Goal: Information Seeking & Learning: Learn about a topic

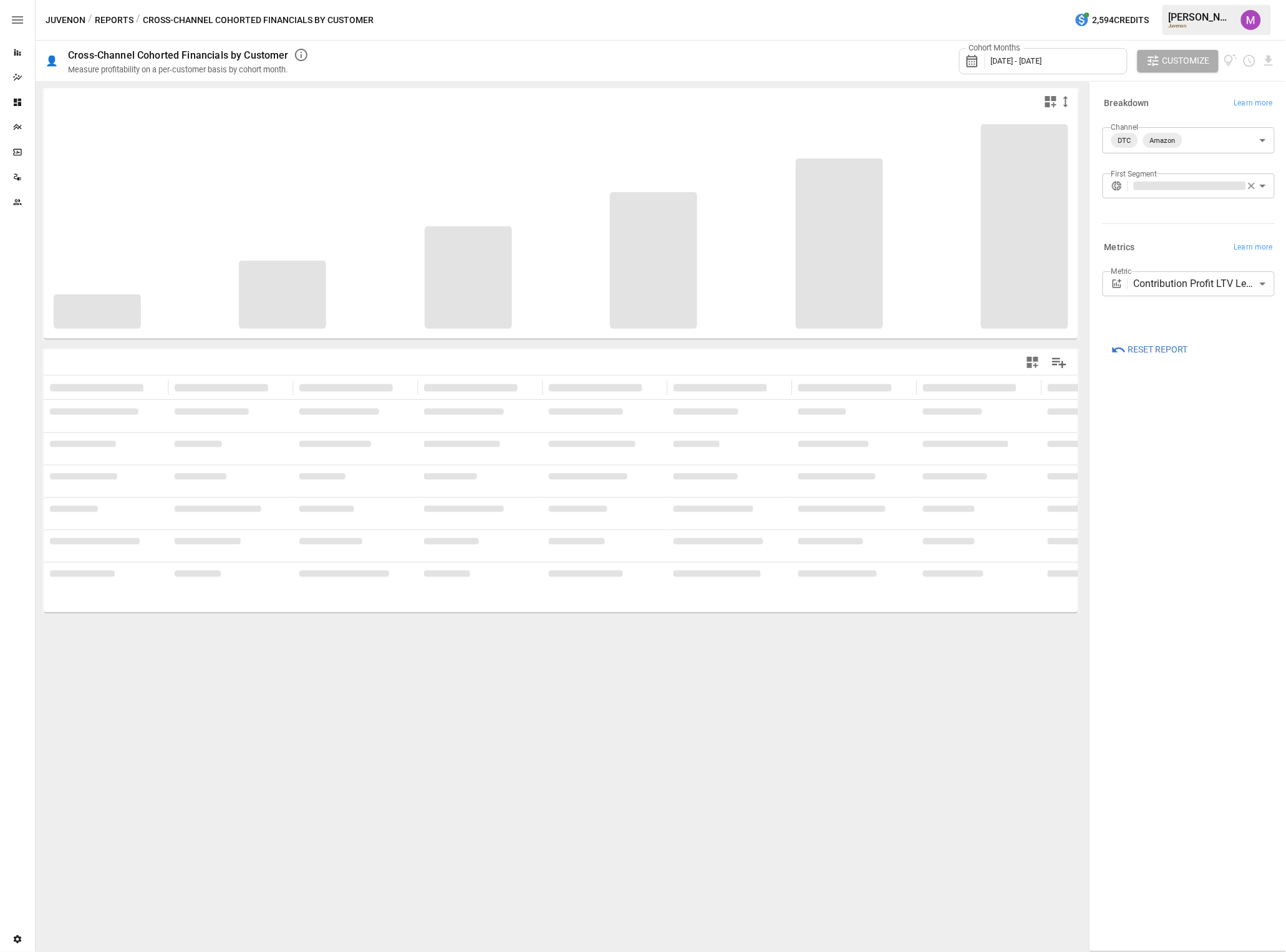
click at [1198, 0] on body "**********" at bounding box center [643, 0] width 1286 height 0
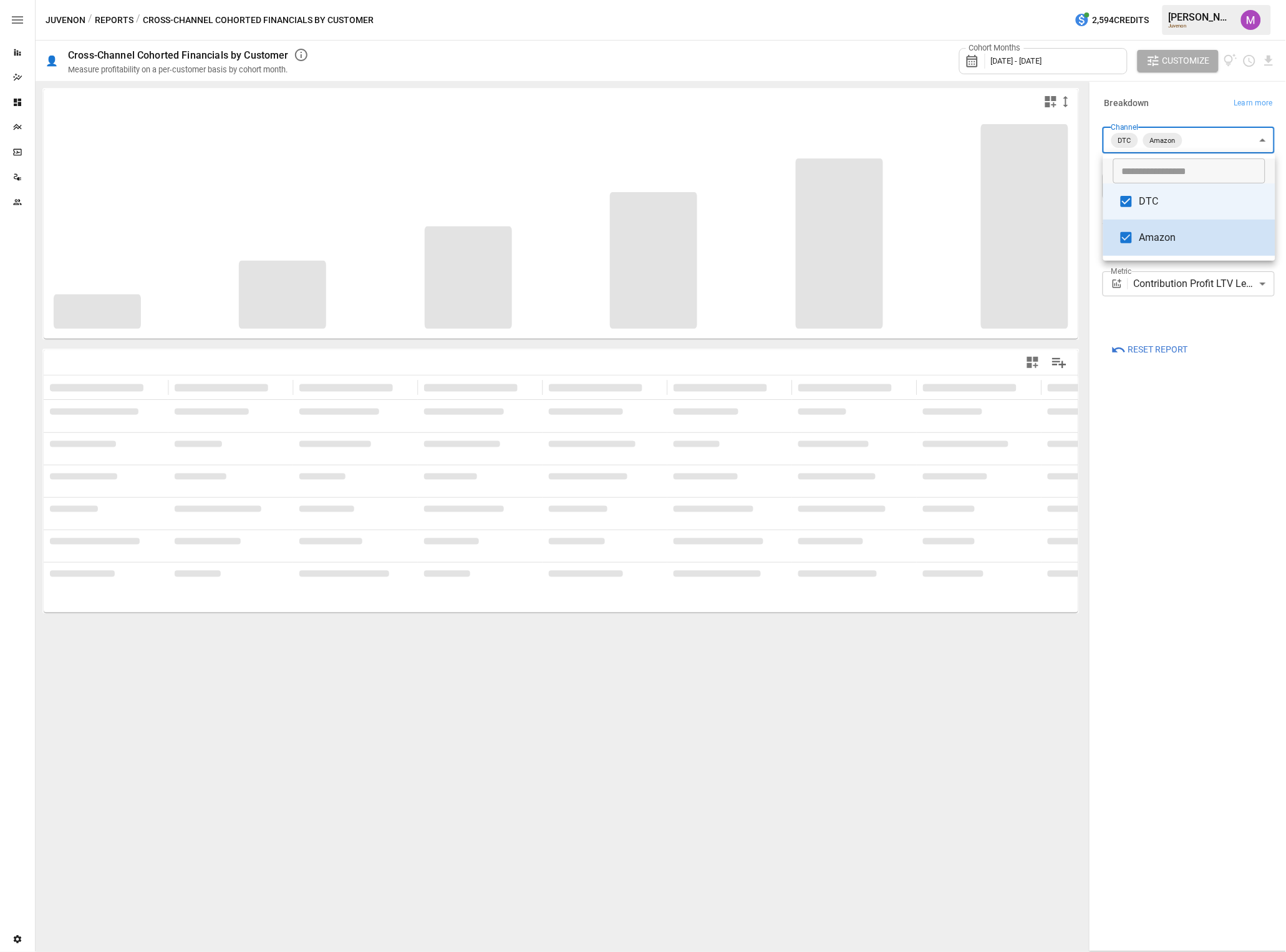
click at [1209, 114] on div at bounding box center [643, 476] width 1286 height 952
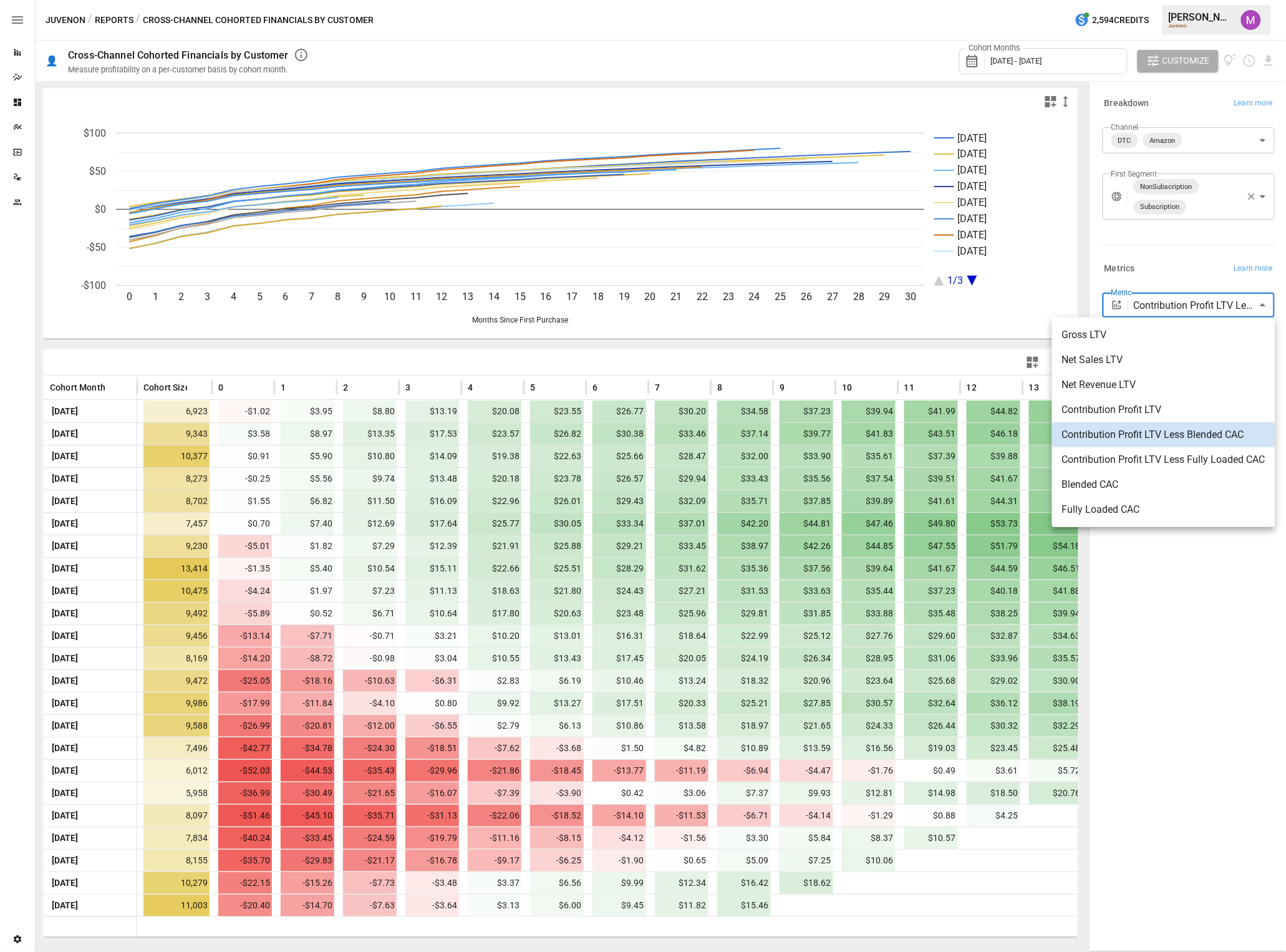
click at [1180, 0] on body "Reports Dazzler Studio Dashboards Plans SmartModel ™ Data Sources Team Settings…" at bounding box center [643, 0] width 1286 height 0
click at [1180, 270] on div at bounding box center [643, 476] width 1286 height 952
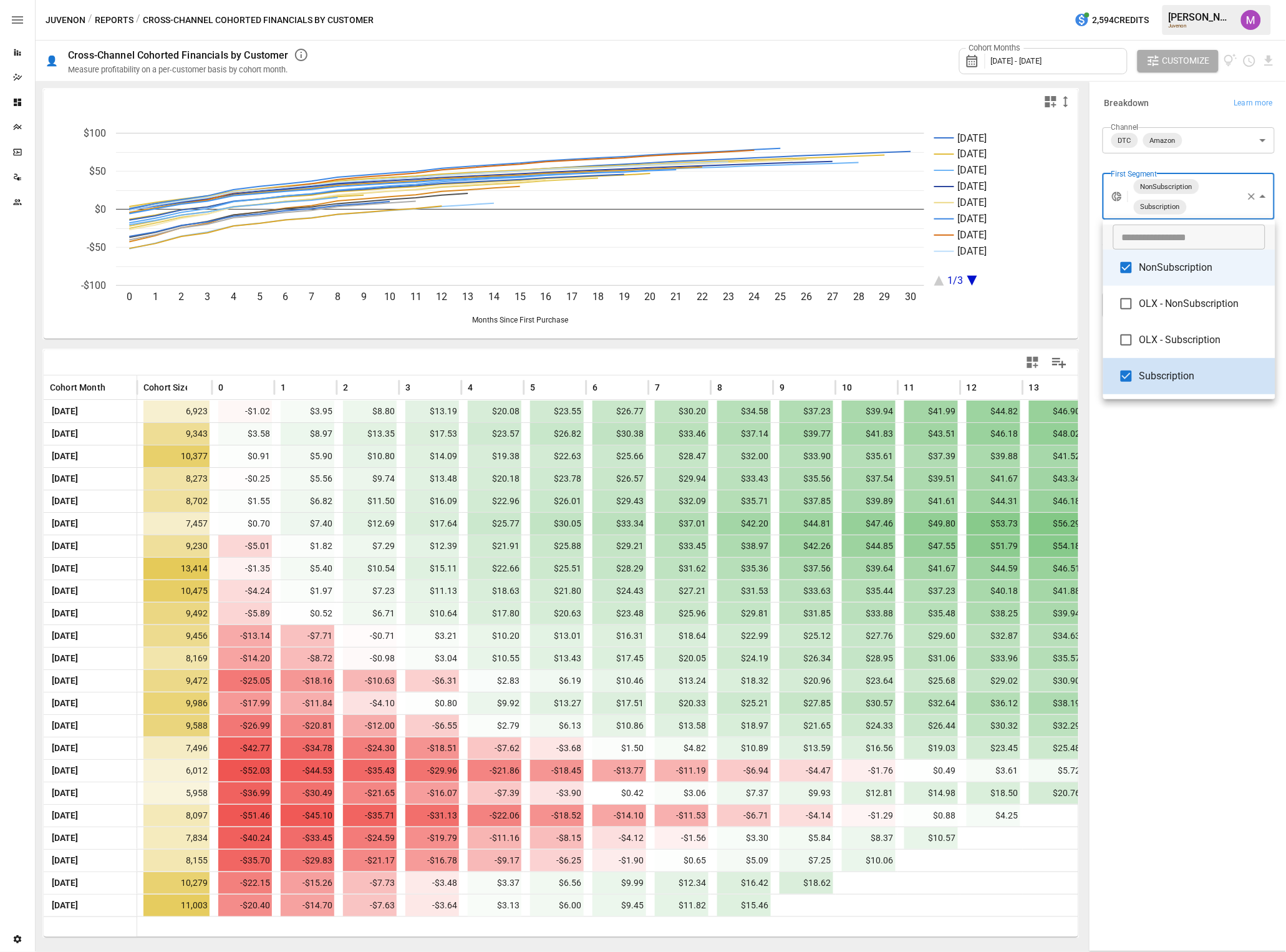
click at [1209, 0] on body "Reports Dazzler Studio Dashboards Plans SmartModel ™ Data Sources Team Settings…" at bounding box center [643, 0] width 1286 height 0
click at [1213, 572] on div at bounding box center [643, 476] width 1286 height 952
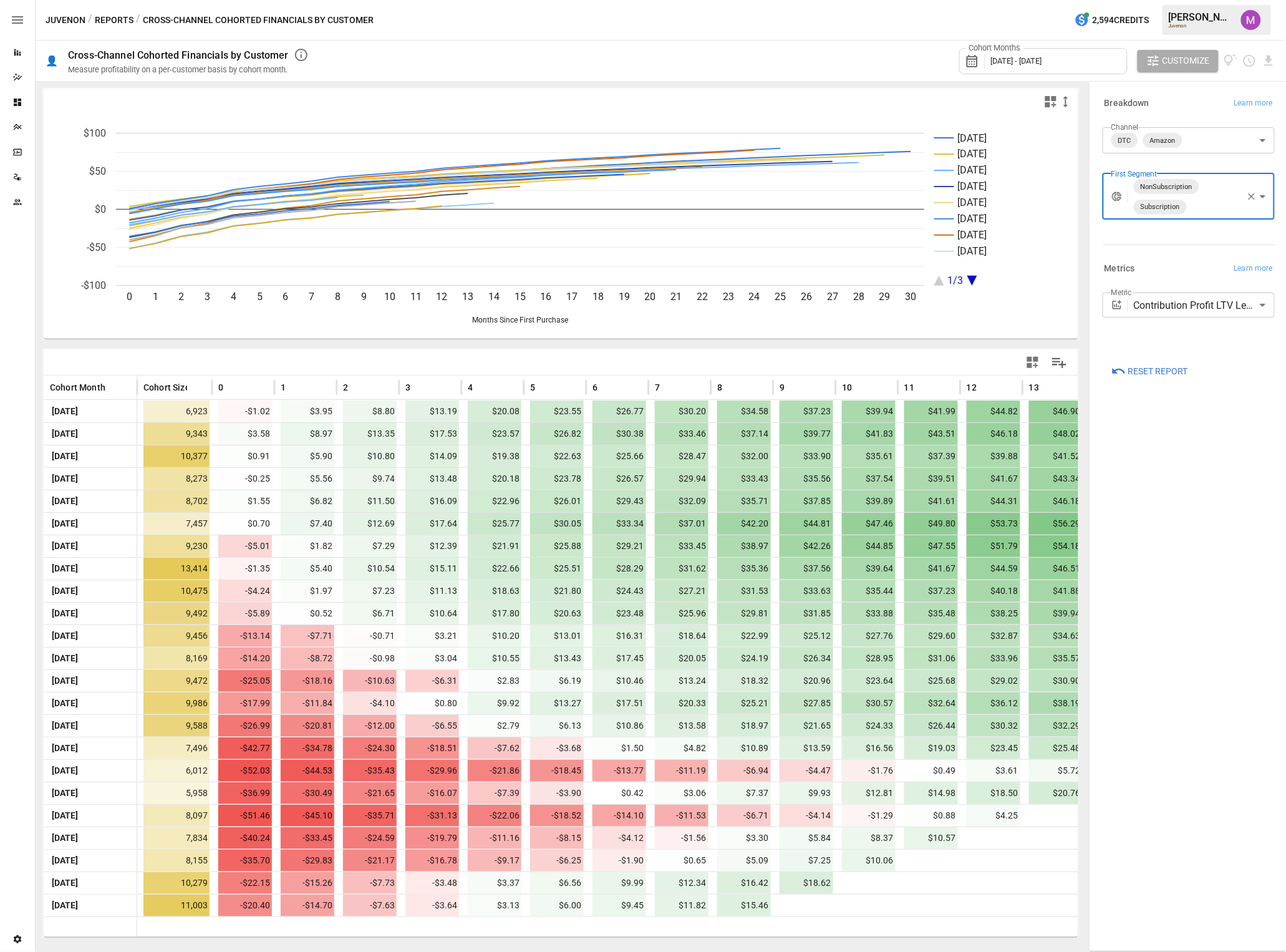
click at [1214, 0] on body "Reports Dazzler Studio Dashboards Plans SmartModel ™ Data Sources Team Settings…" at bounding box center [643, 0] width 1286 height 0
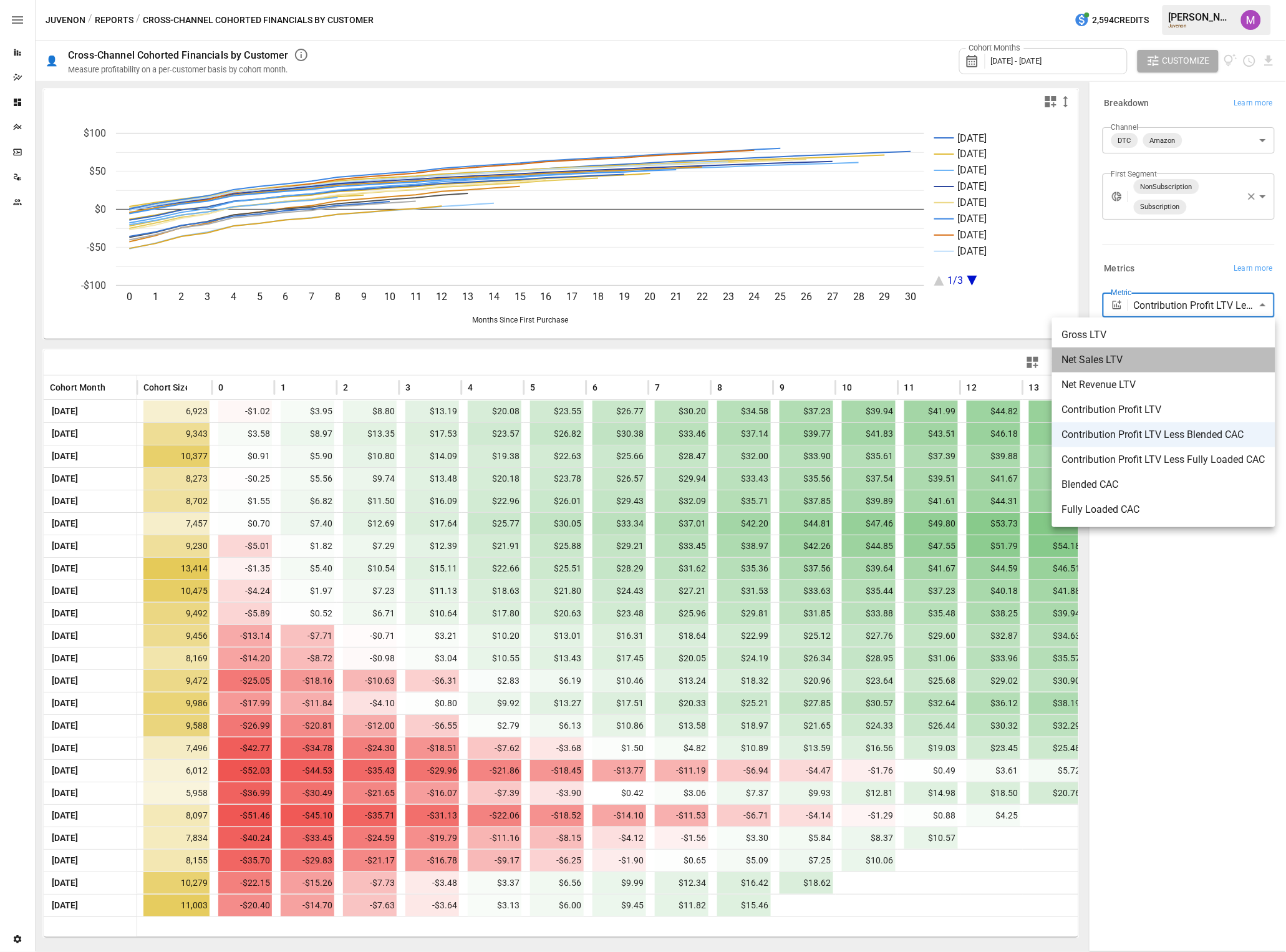
click at [1165, 360] on span "Net Sales LTV" at bounding box center [1164, 359] width 203 height 15
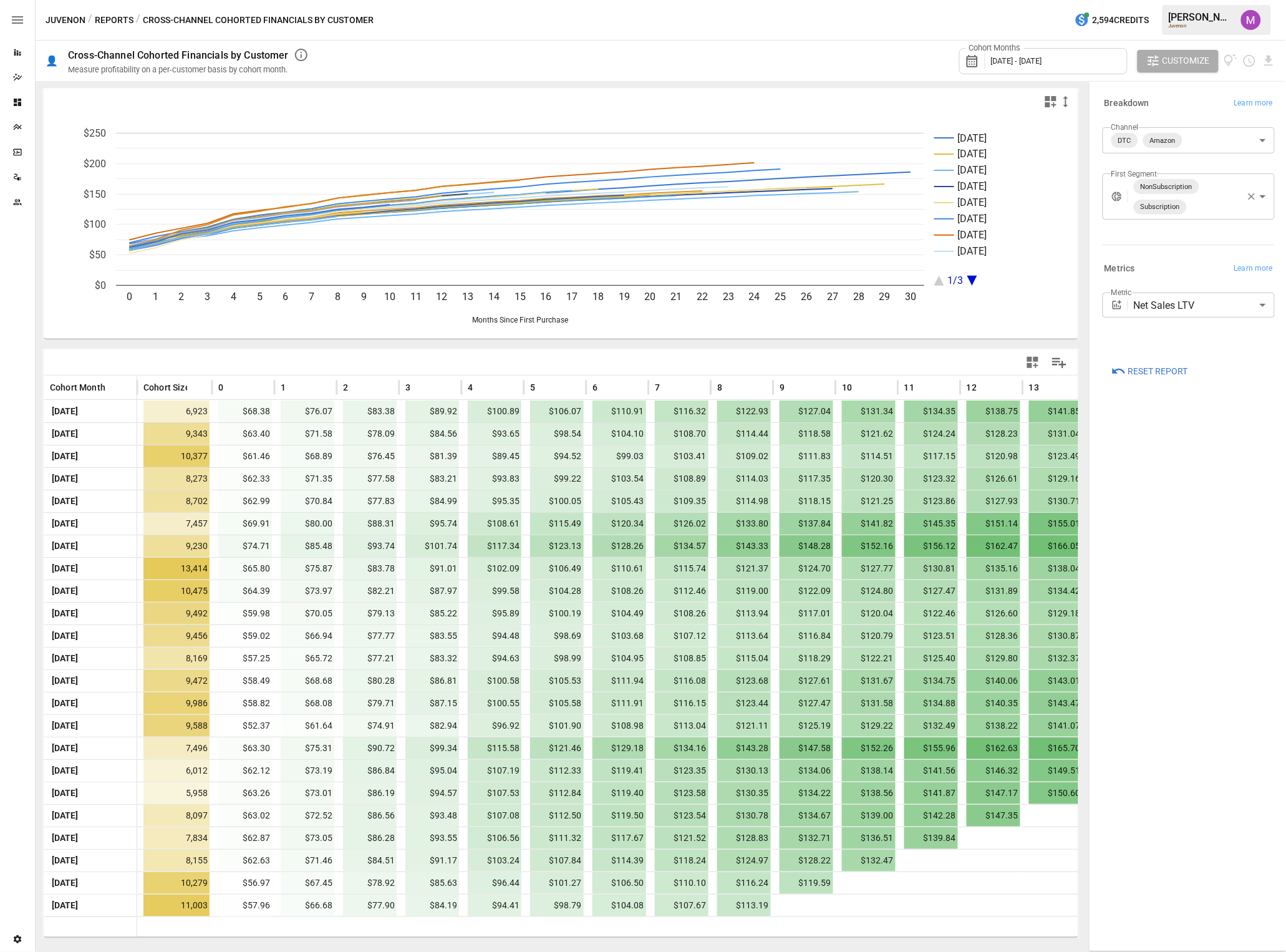
click at [1042, 63] on span "[DATE] - [DATE]" at bounding box center [1015, 60] width 51 height 9
click at [1001, 117] on button "button" at bounding box center [995, 117] width 23 height 23
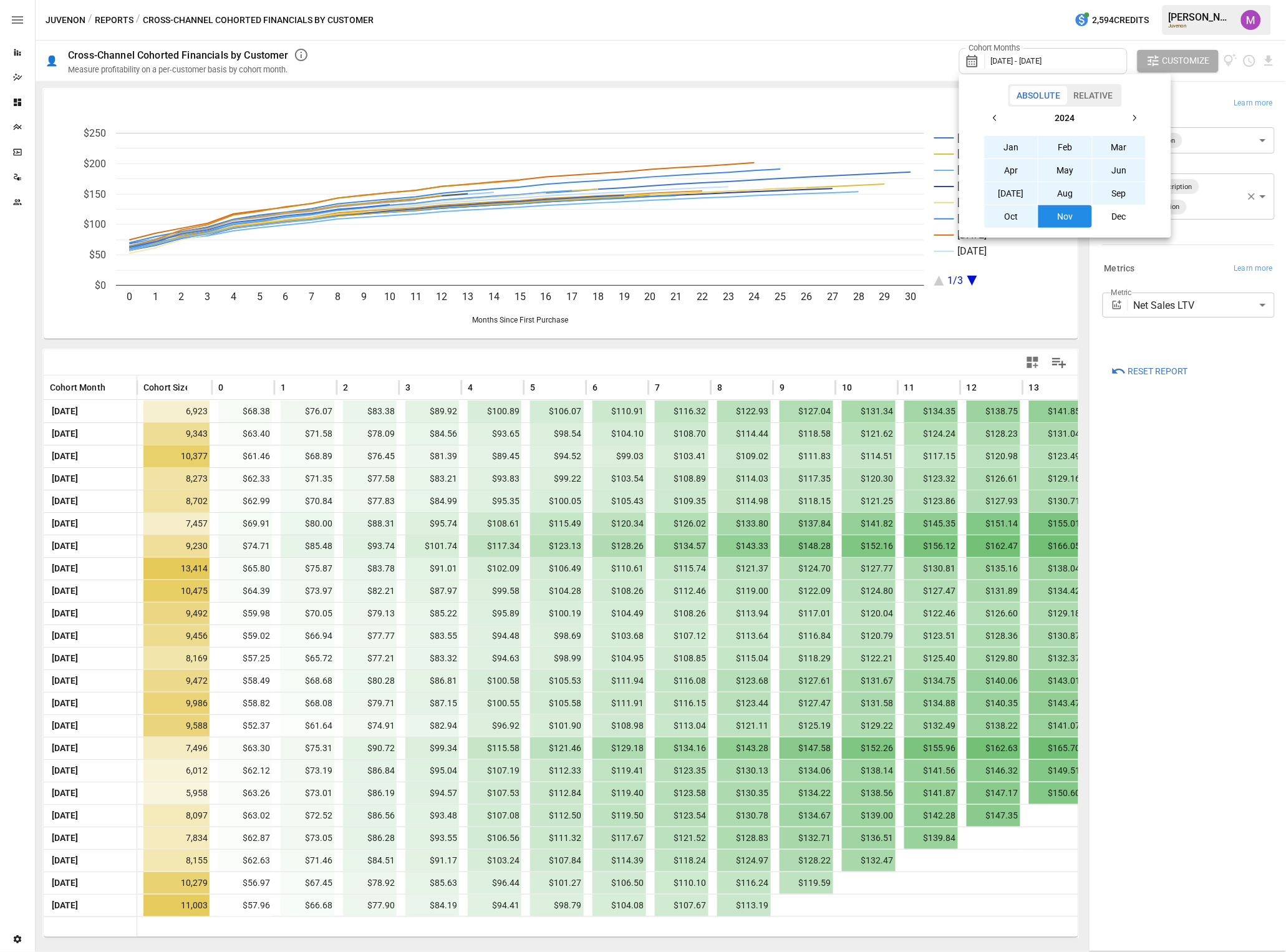
click at [1001, 117] on button "button" at bounding box center [995, 117] width 23 height 23
click at [1008, 149] on button "Jan" at bounding box center [1011, 147] width 54 height 23
click at [1142, 116] on button "button" at bounding box center [1134, 117] width 23 height 23
click at [1001, 196] on button "[DATE]" at bounding box center [1011, 193] width 54 height 23
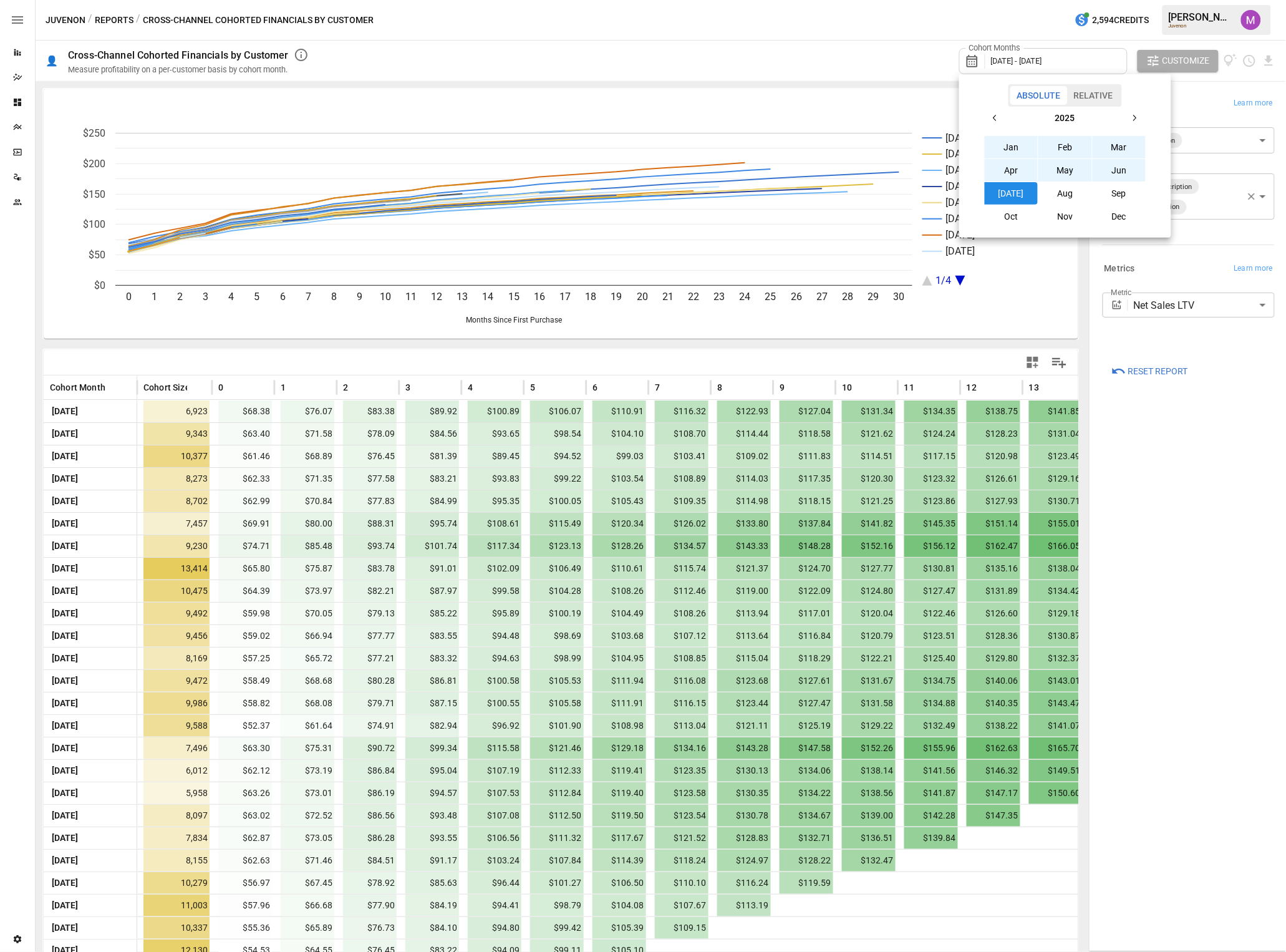
click at [956, 363] on div at bounding box center [643, 476] width 1286 height 952
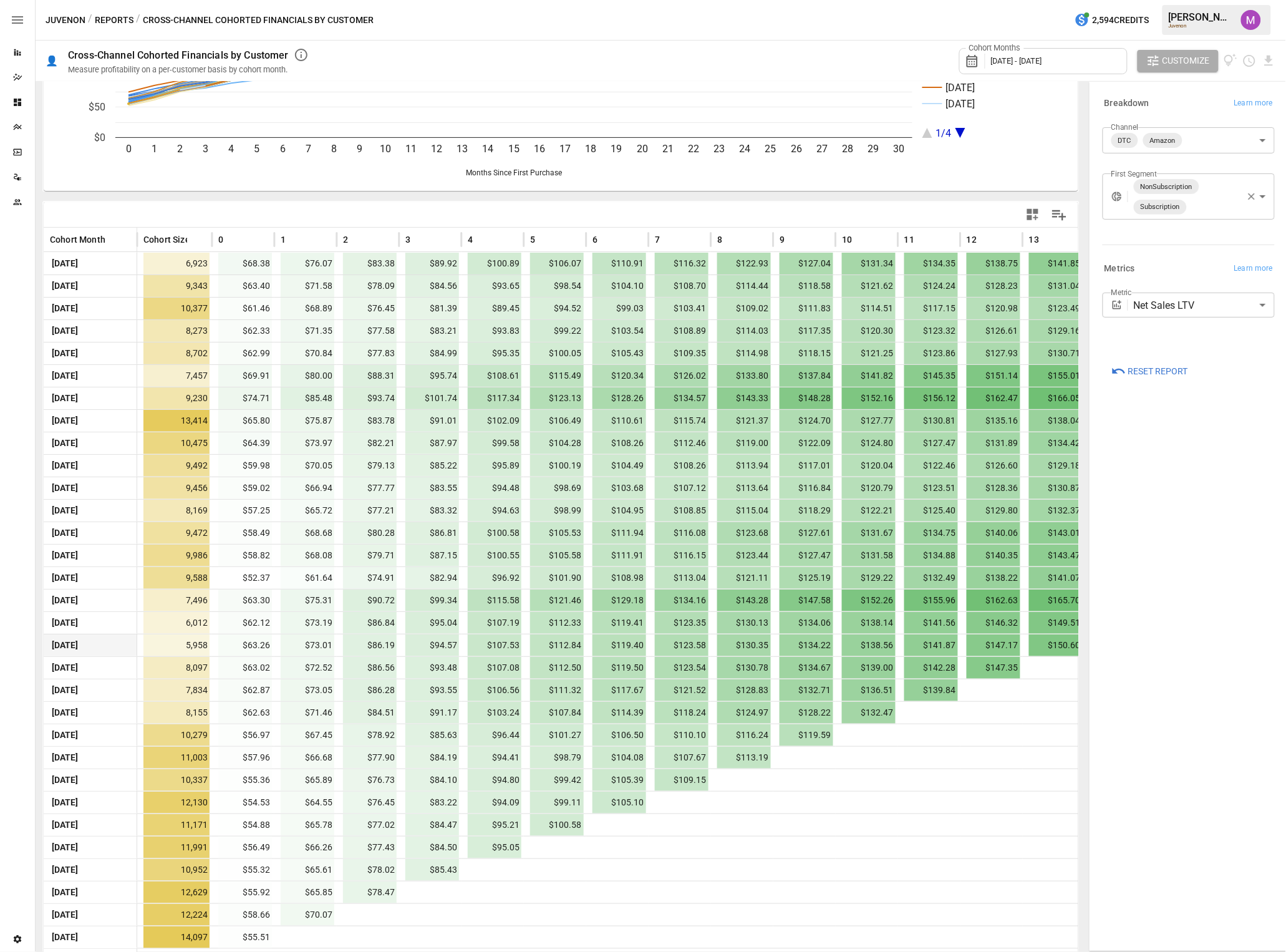
scroll to position [163, 0]
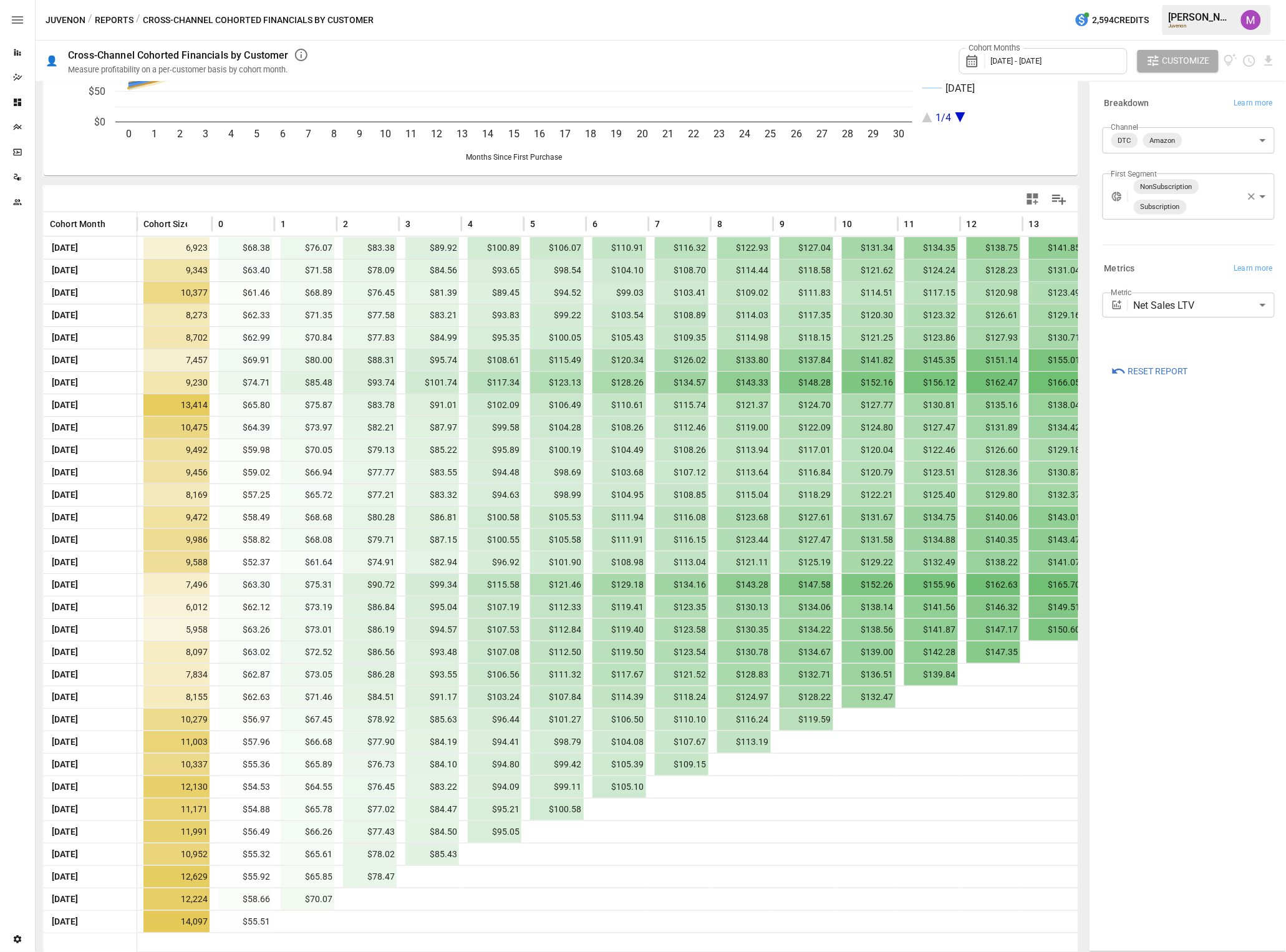
click at [1238, 469] on div "**********" at bounding box center [1188, 516] width 192 height 863
click at [1185, 0] on body "Reports Dazzler Studio Dashboards Plans SmartModel ™ Data Sources Team Settings…" at bounding box center [643, 0] width 1286 height 0
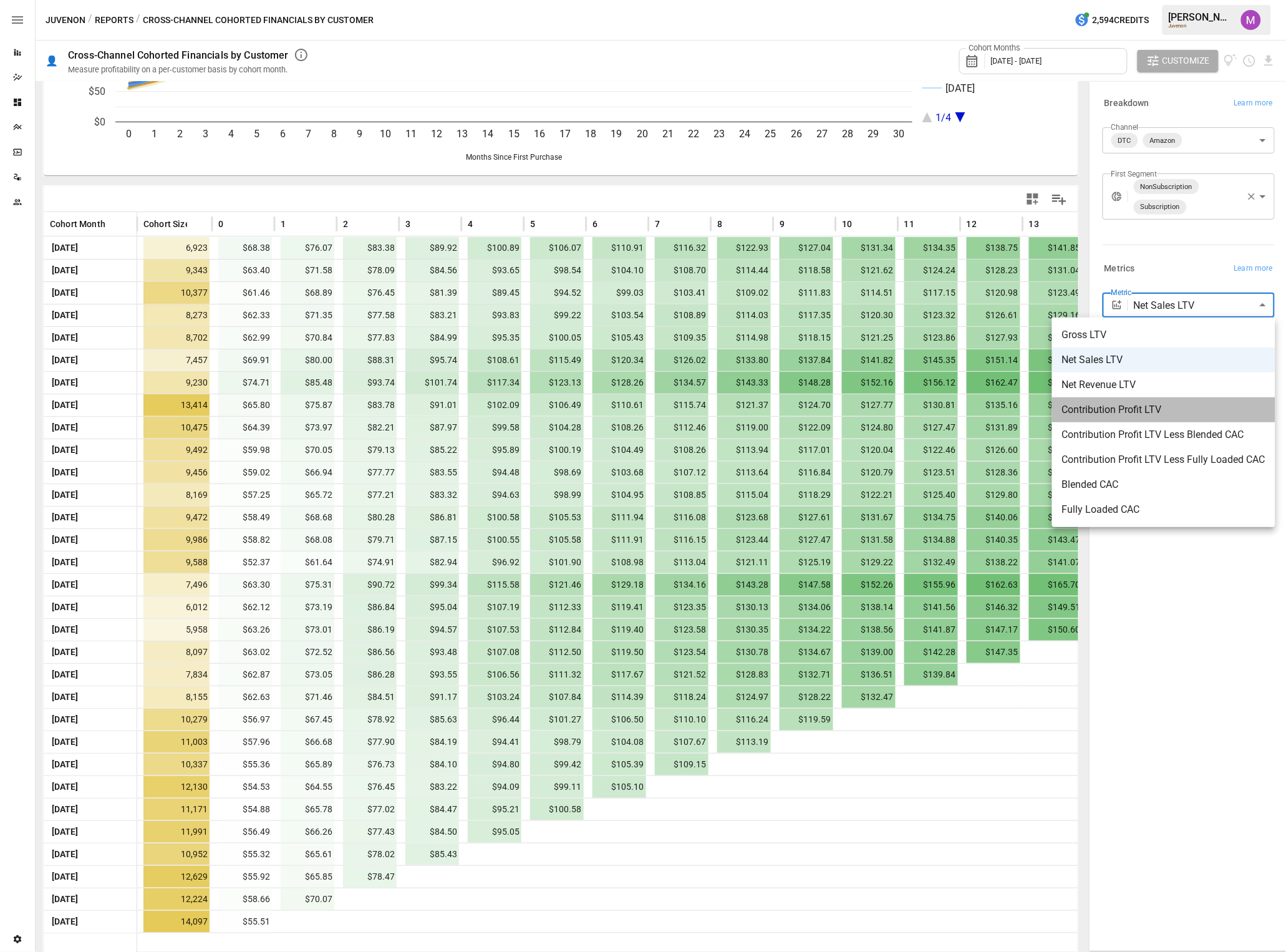
click at [1143, 406] on span "Contribution Profit LTV" at bounding box center [1164, 409] width 203 height 15
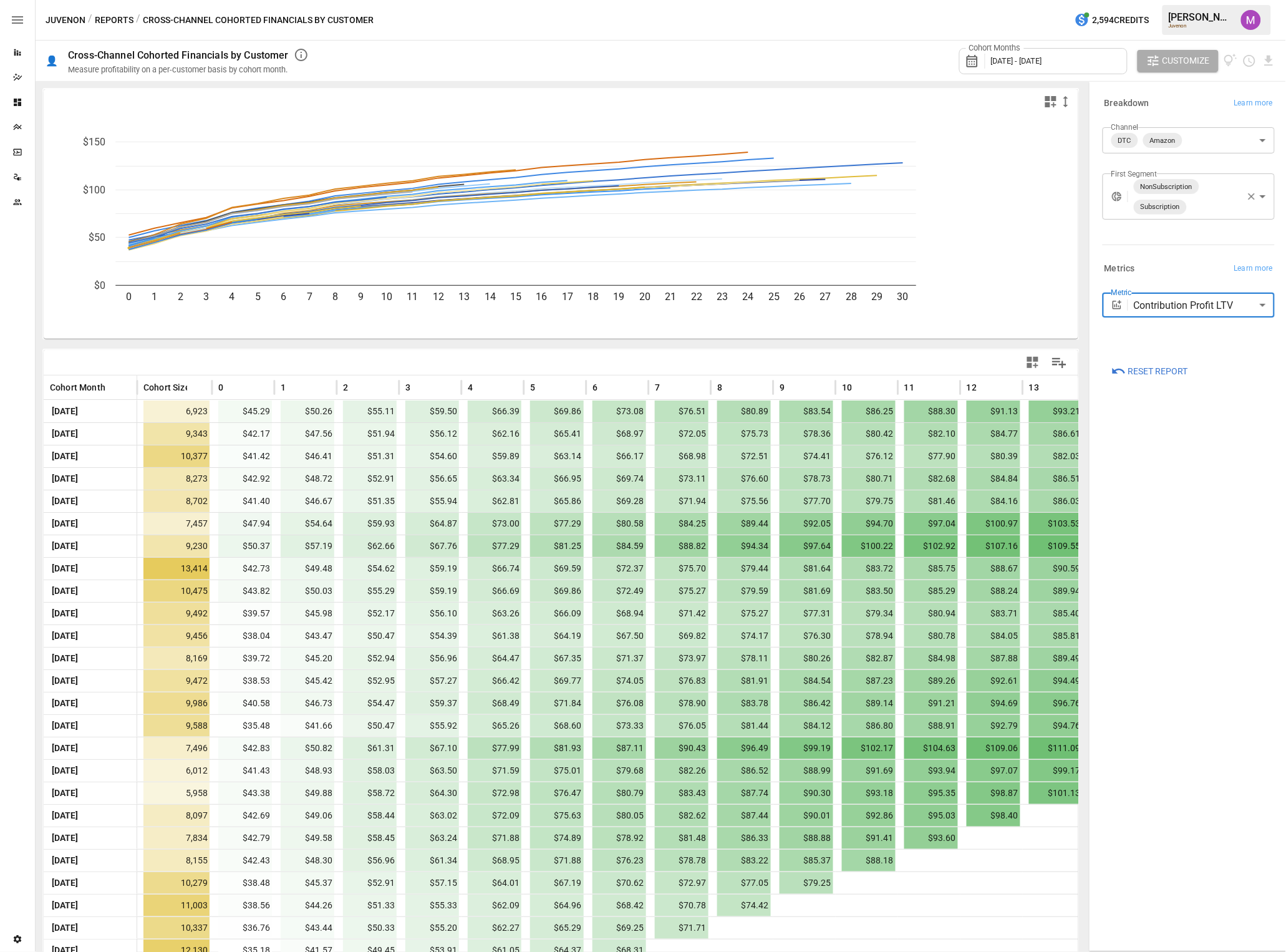
scroll to position [163, 0]
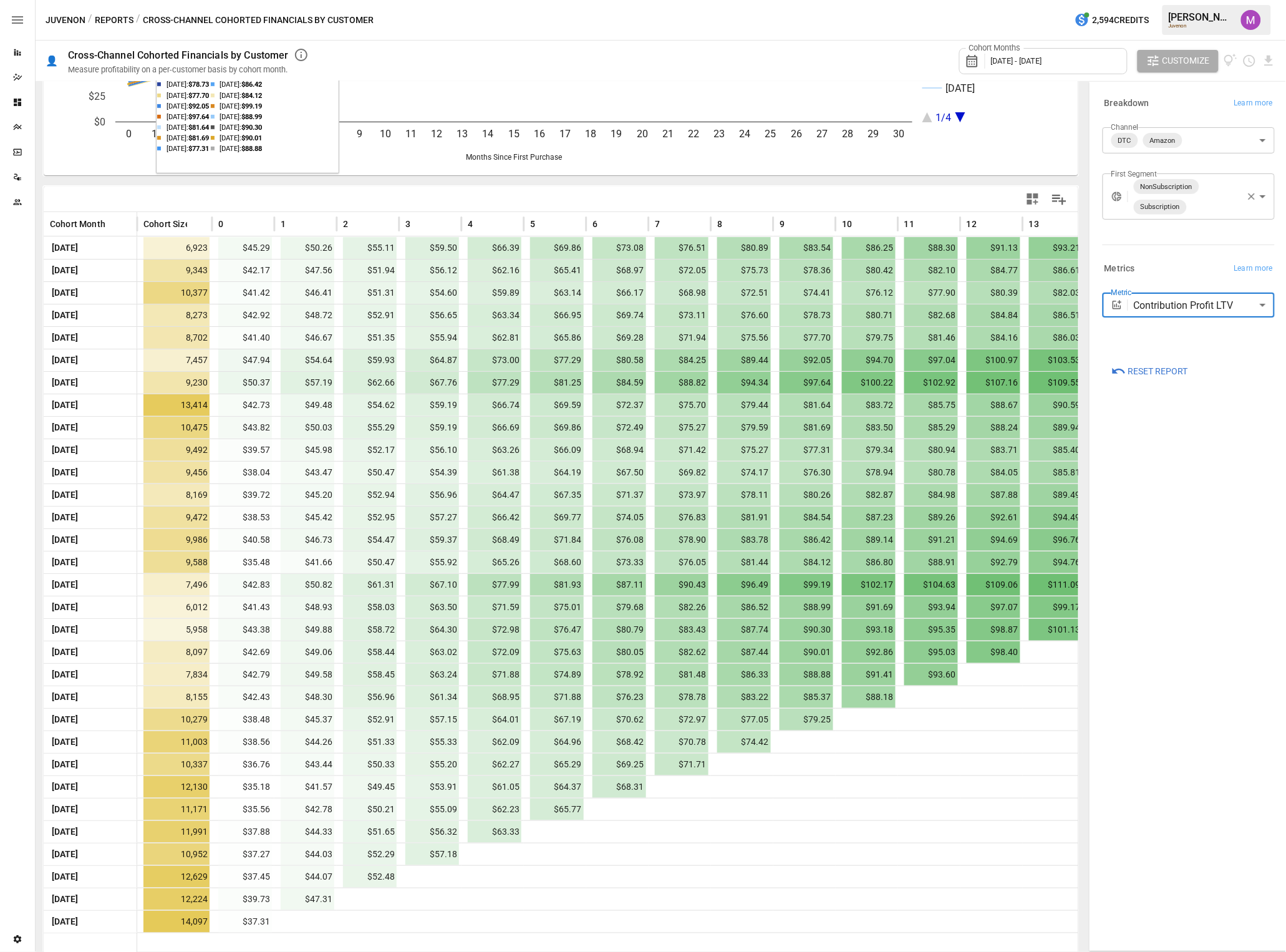
click at [1209, 0] on body "Reports Dazzler Studio Dashboards Plans SmartModel ™ Data Sources Team Settings…" at bounding box center [643, 0] width 1286 height 0
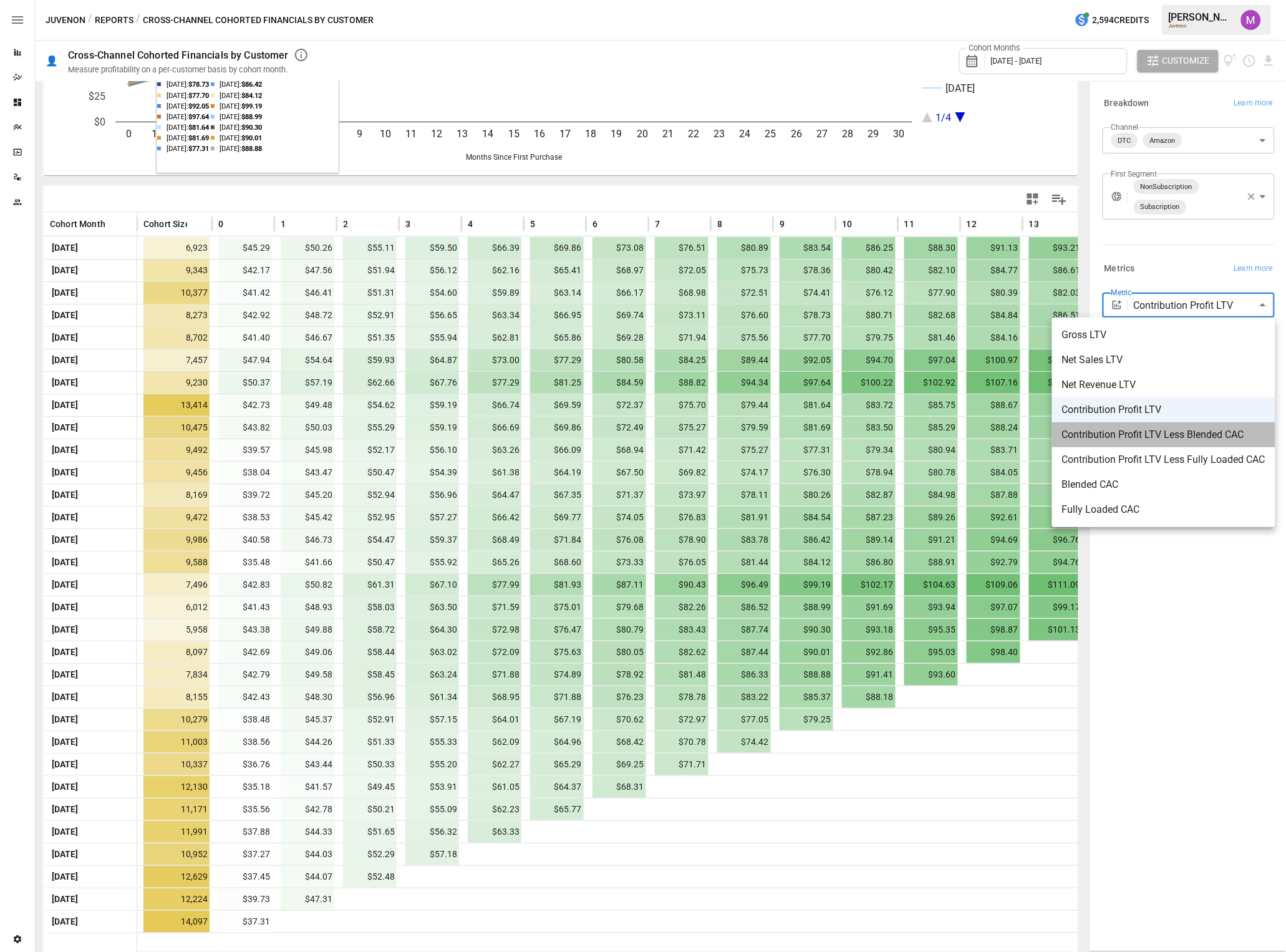
click at [1170, 434] on span "Contribution Profit LTV Less Blended CAC" at bounding box center [1164, 434] width 203 height 15
type input "**********"
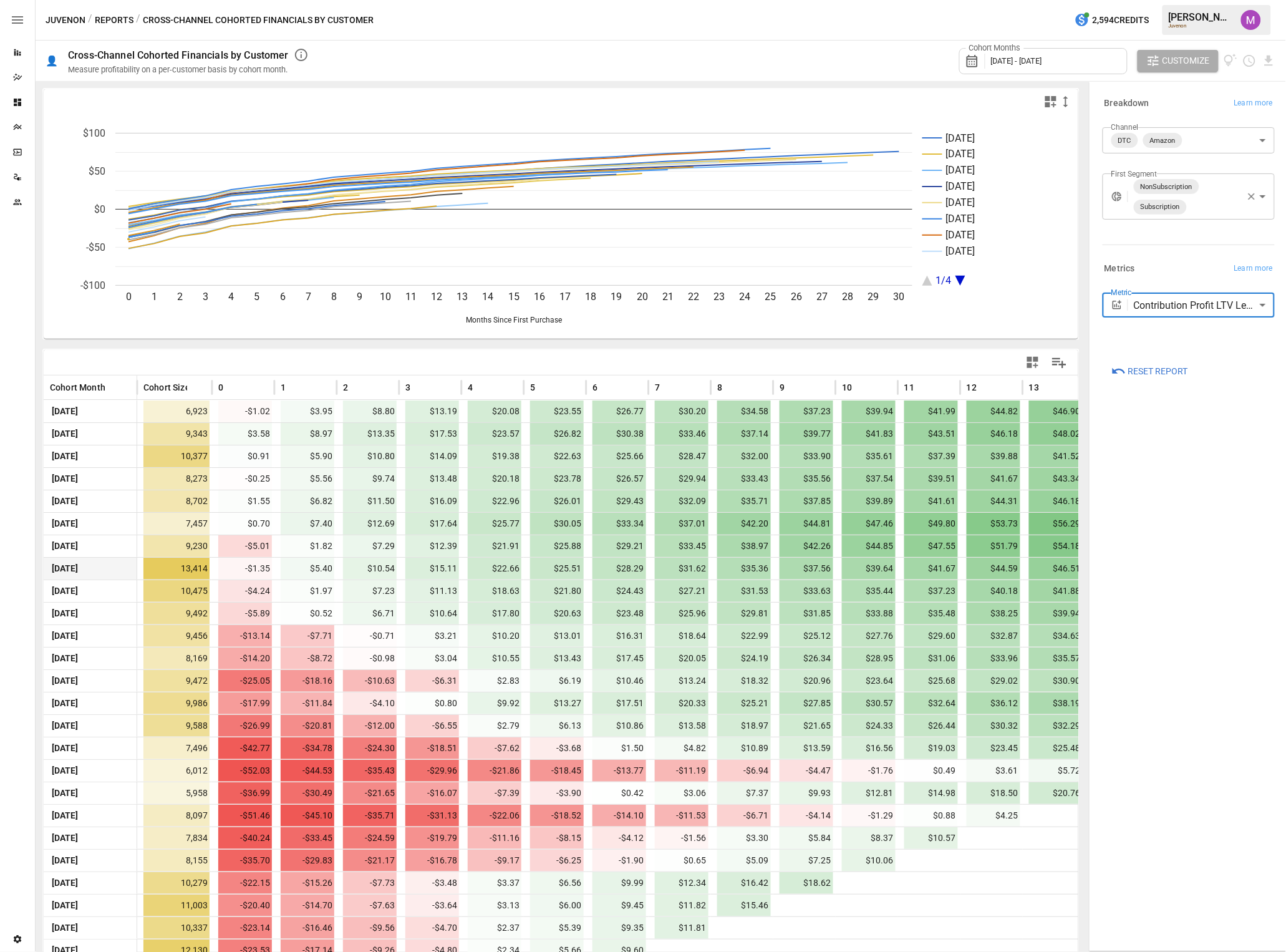
scroll to position [163, 0]
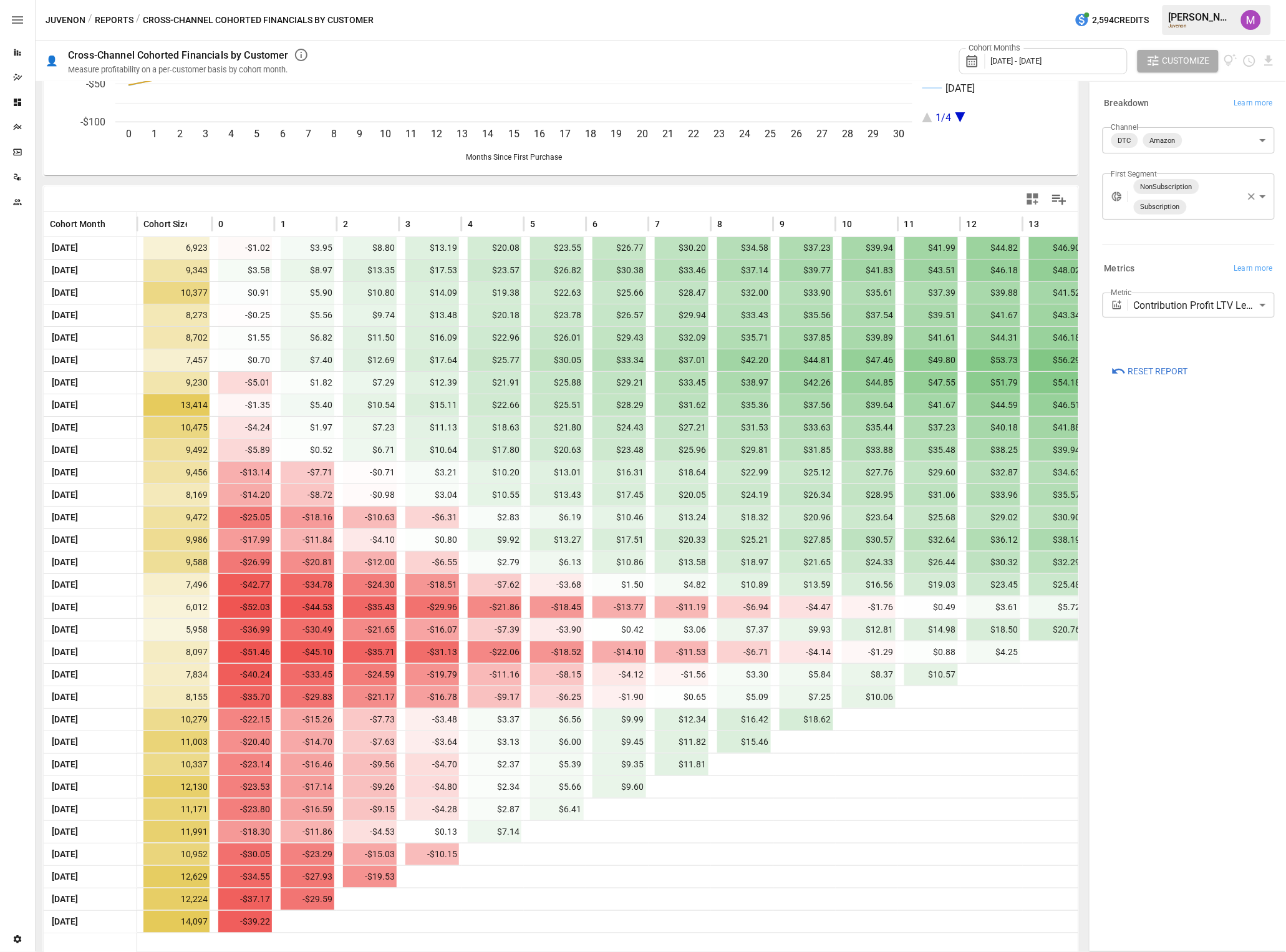
click at [1256, 16] on img "Umer Muhammed" at bounding box center [1251, 20] width 20 height 20
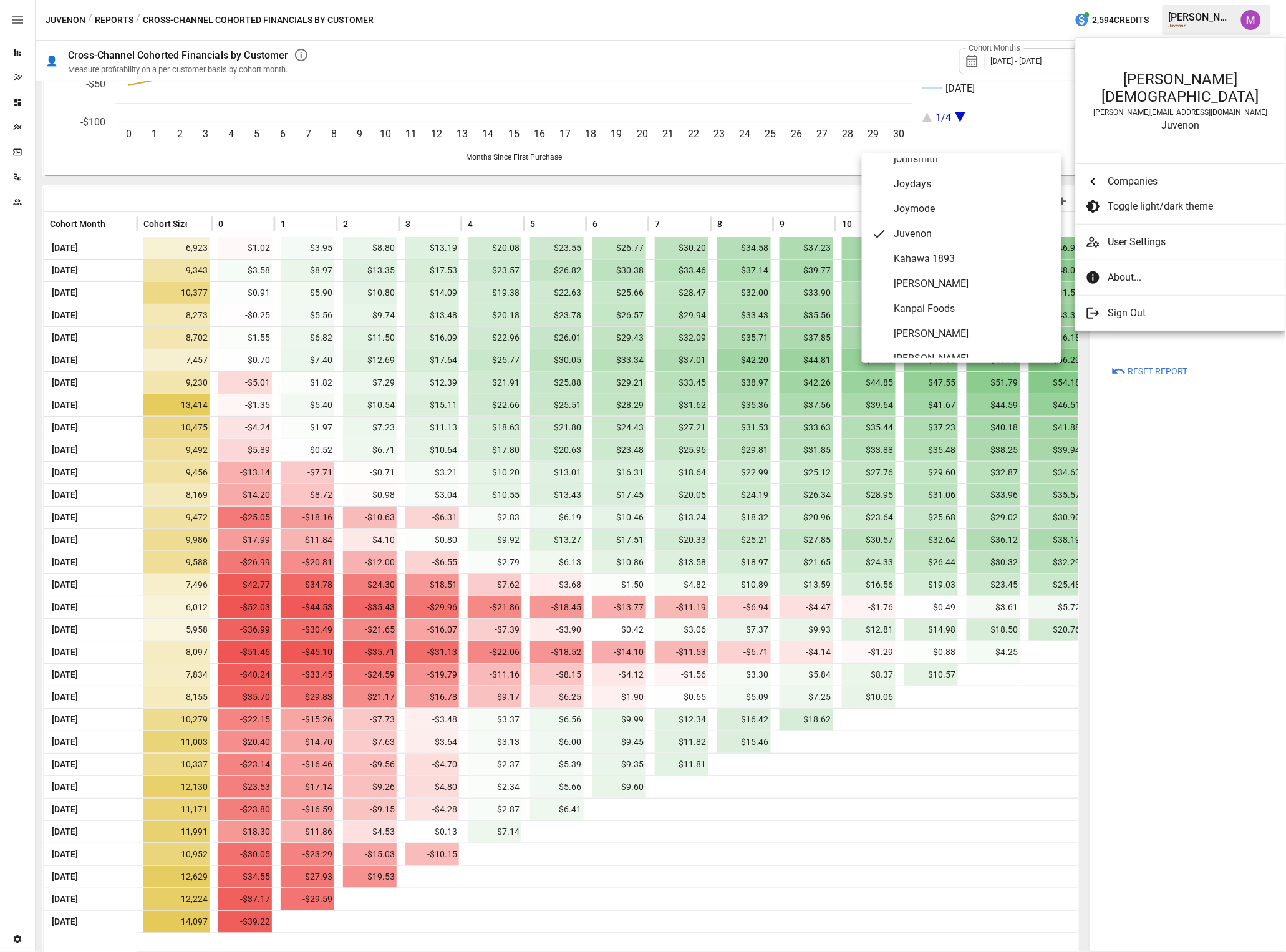
scroll to position [3485, 0]
click at [935, 293] on Kime "[PERSON_NAME]" at bounding box center [961, 303] width 200 height 25
